Goal: Find specific page/section: Find specific page/section

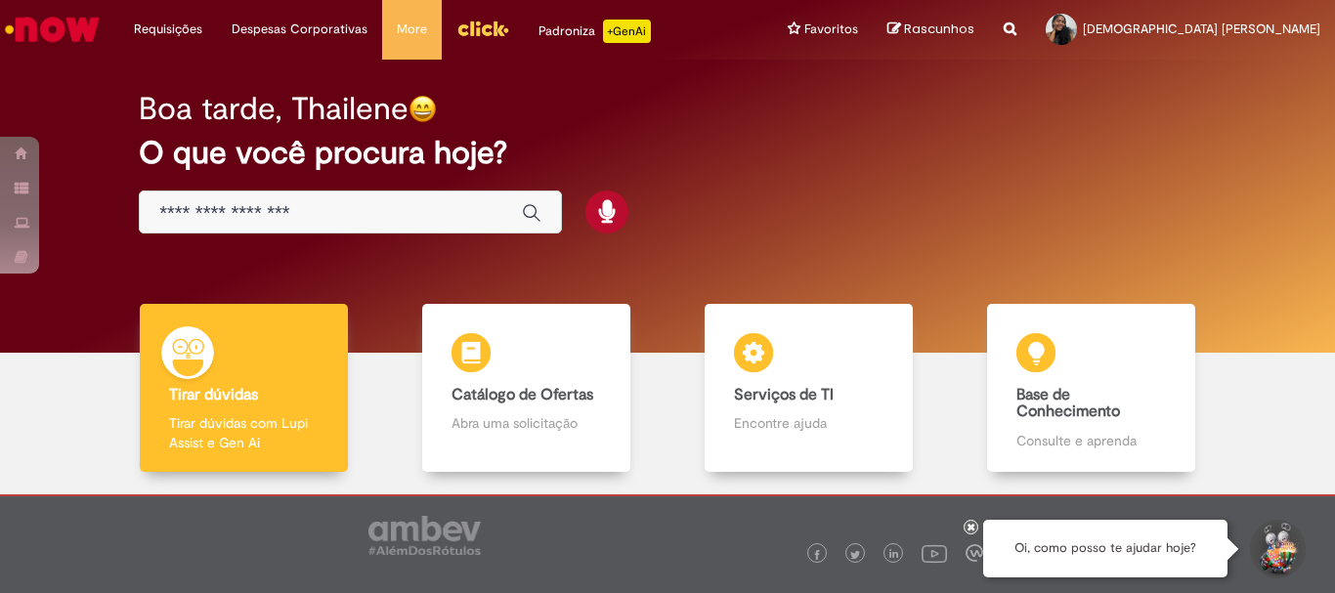
click at [312, 212] on input "Basta digitar aqui" at bounding box center [330, 213] width 343 height 22
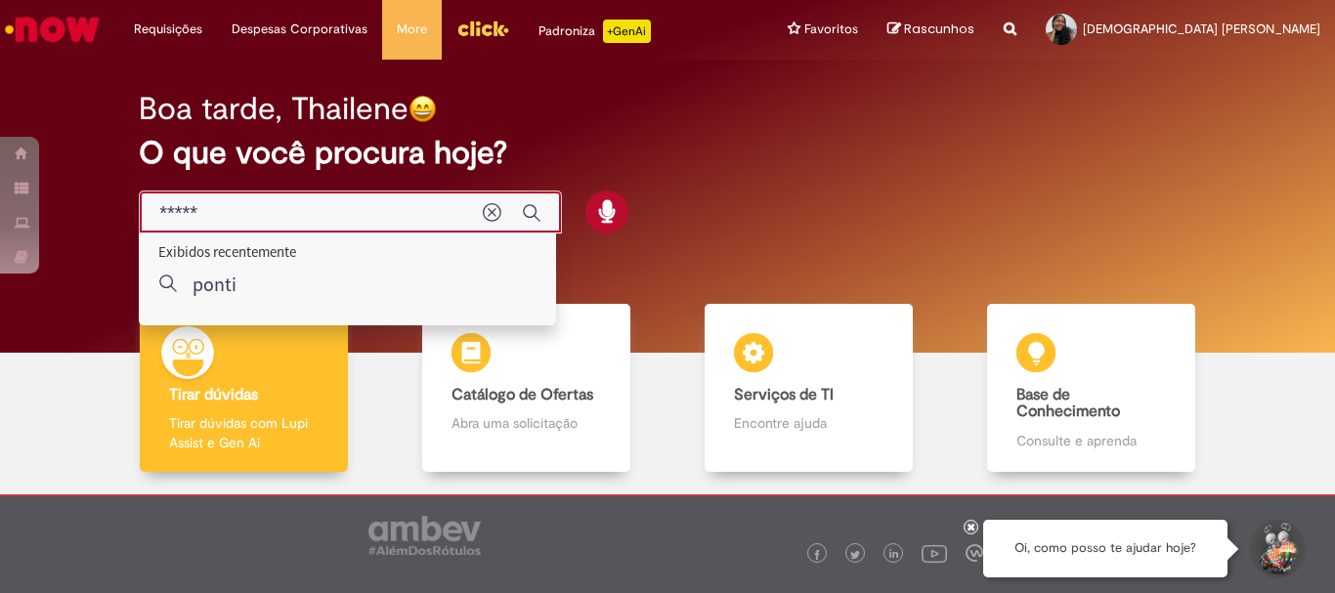
type input "****"
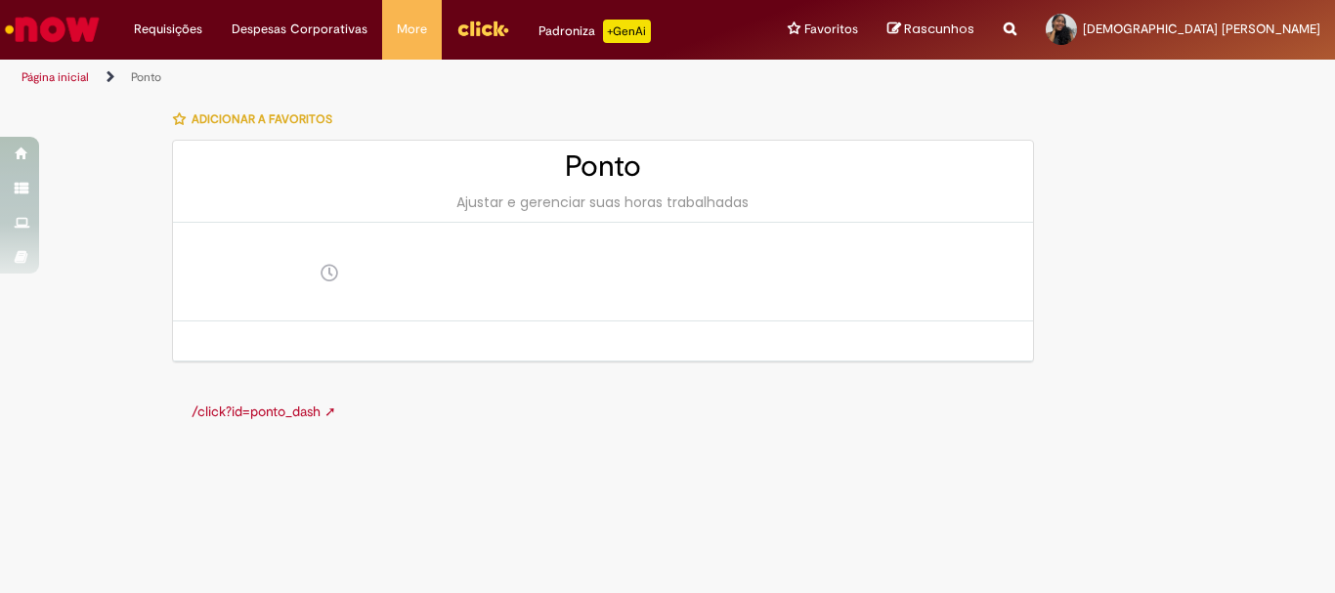
click at [557, 241] on div at bounding box center [603, 273] width 860 height 100
click at [621, 182] on h2 "Ponto" at bounding box center [603, 167] width 821 height 32
click at [603, 162] on h2 "Ponto" at bounding box center [603, 167] width 821 height 32
click at [252, 396] on div "/click?id=ponto_dash ➚" at bounding box center [603, 411] width 862 height 59
click at [247, 405] on link "/click?id=ponto_dash ➚" at bounding box center [264, 412] width 145 height 18
